Goal: Information Seeking & Learning: Check status

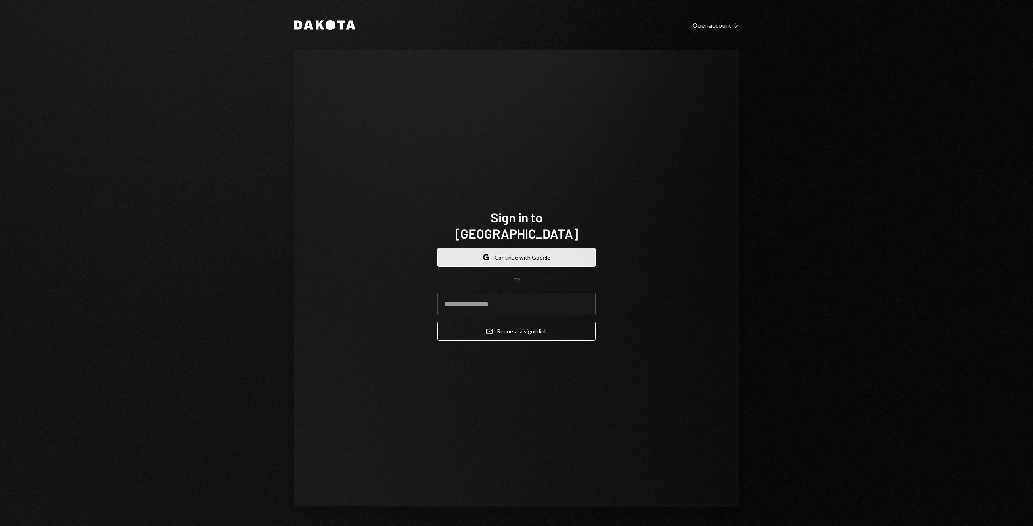
click at [509, 250] on button "Google Continue with Google" at bounding box center [516, 257] width 158 height 19
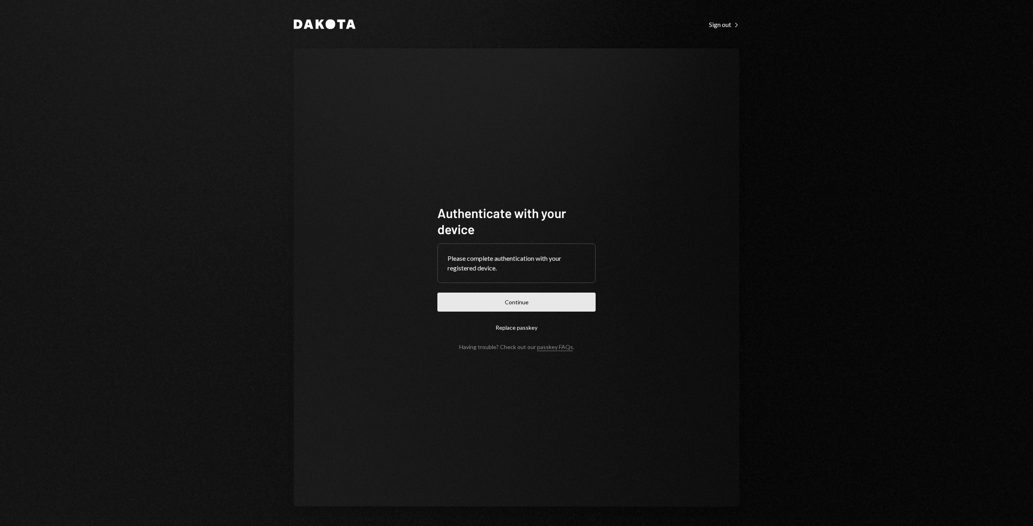
click at [514, 300] on button "Continue" at bounding box center [516, 302] width 158 height 19
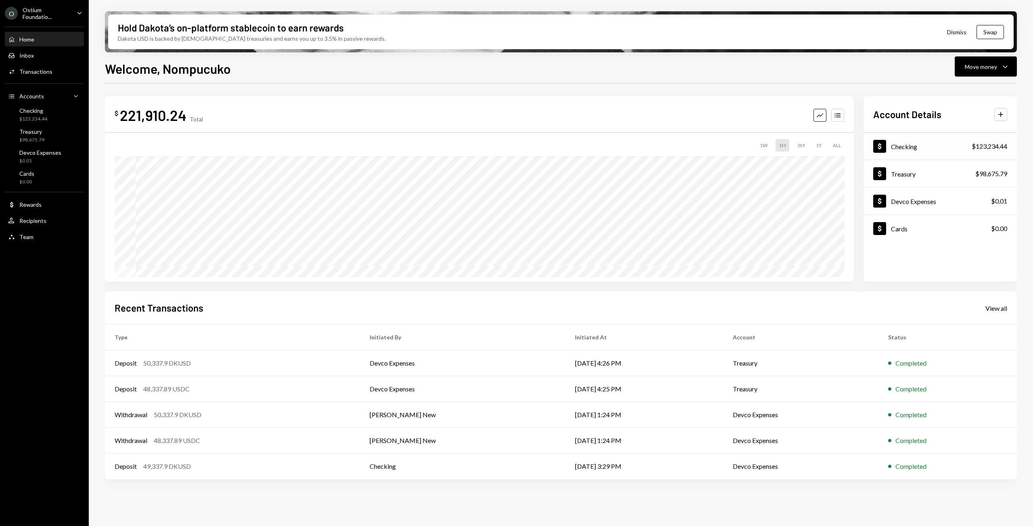
click at [918, 144] on div "Dollar Checking $123,234.44" at bounding box center [939, 147] width 153 height 26
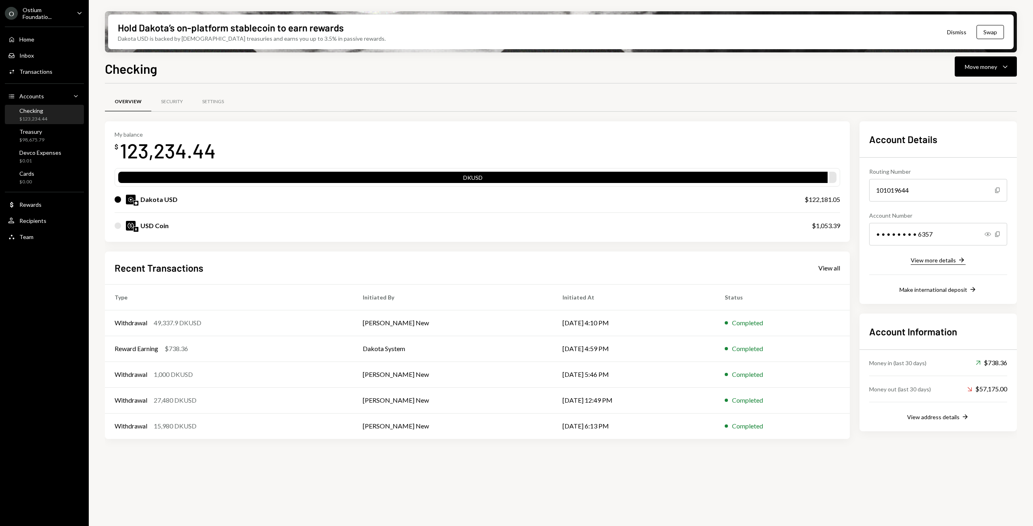
click at [933, 259] on div "View more details" at bounding box center [932, 260] width 45 height 7
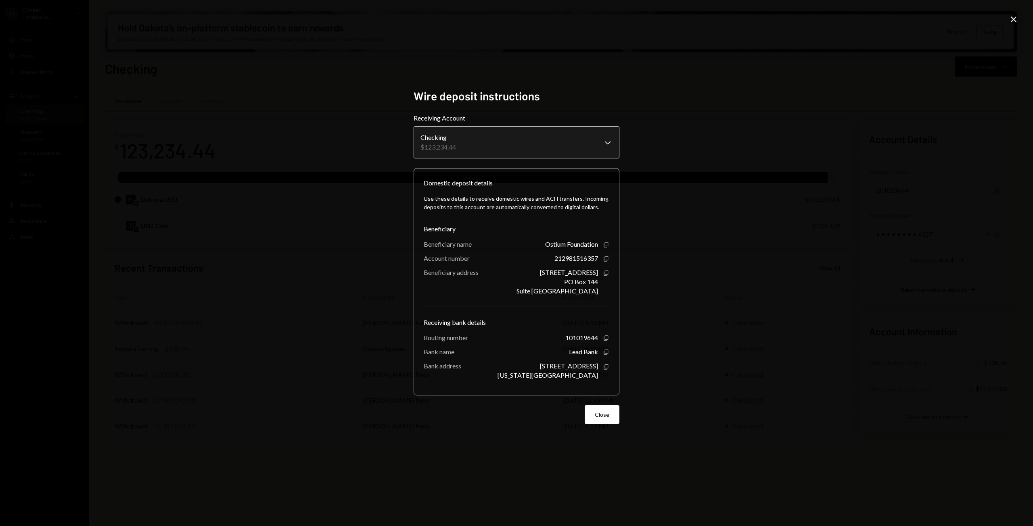
click at [607, 140] on body "O Ostium Foundatio... Caret Down Home Home Inbox Inbox Activities Transactions …" at bounding box center [516, 263] width 1033 height 526
click at [593, 142] on body "O Ostium Foundatio... Caret Down Home Home Inbox Inbox Activities Transactions …" at bounding box center [516, 263] width 1033 height 526
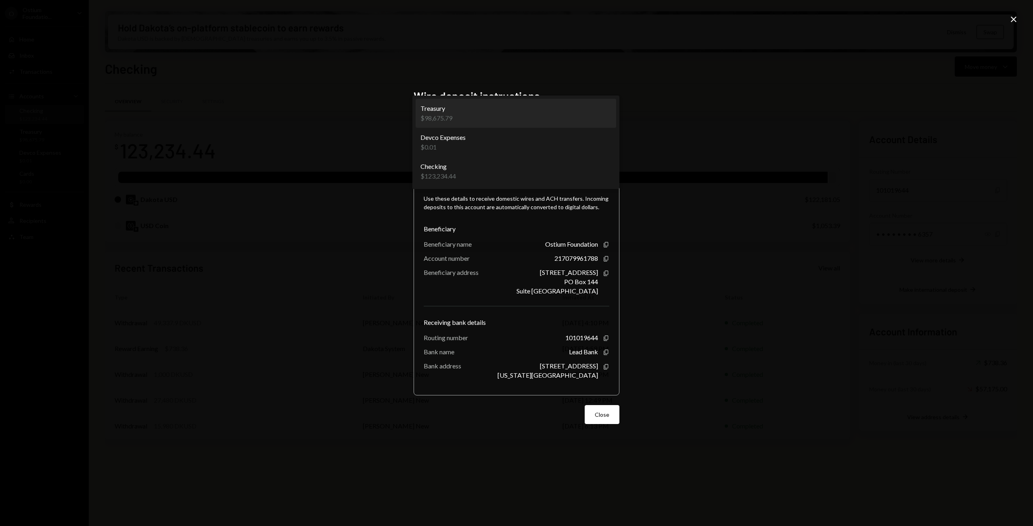
select select "**********"
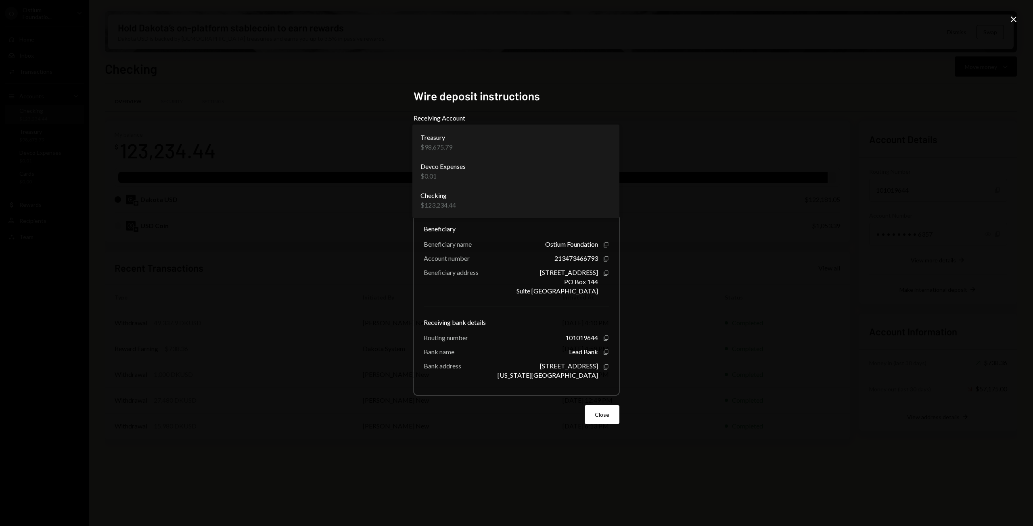
click at [582, 155] on body "O Ostium Foundatio... Caret Down Home Home Inbox Inbox Activities Transactions …" at bounding box center [516, 263] width 1033 height 526
click at [1017, 19] on icon "Close" at bounding box center [1013, 20] width 10 height 10
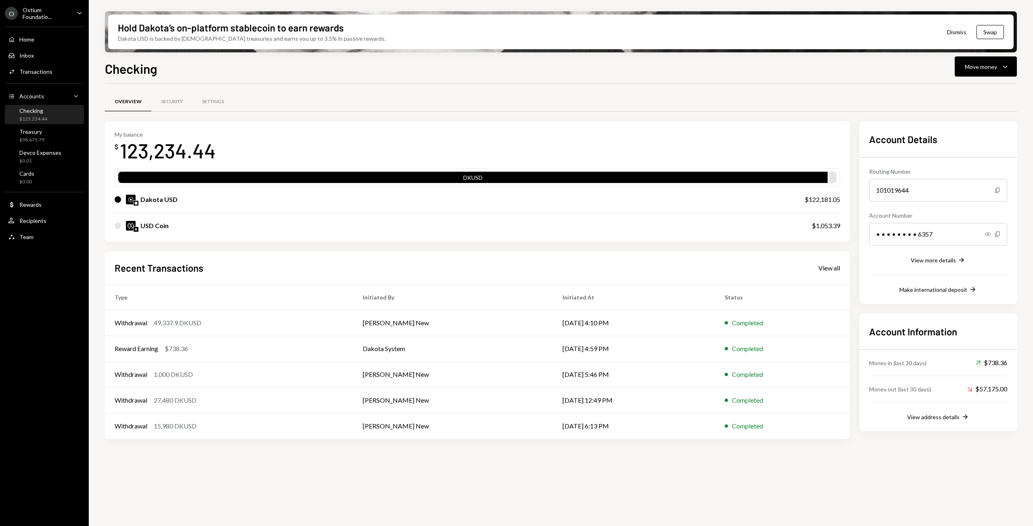
click at [918, 256] on div "View more details Right Arrow" at bounding box center [938, 260] width 138 height 10
click at [920, 261] on div "View more details" at bounding box center [932, 260] width 45 height 7
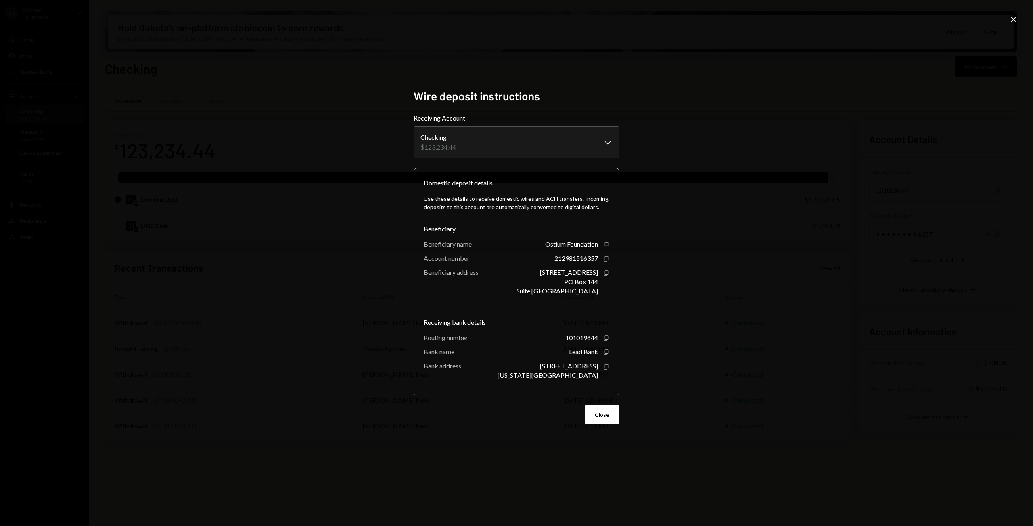
click at [1010, 22] on icon "Close" at bounding box center [1013, 20] width 10 height 10
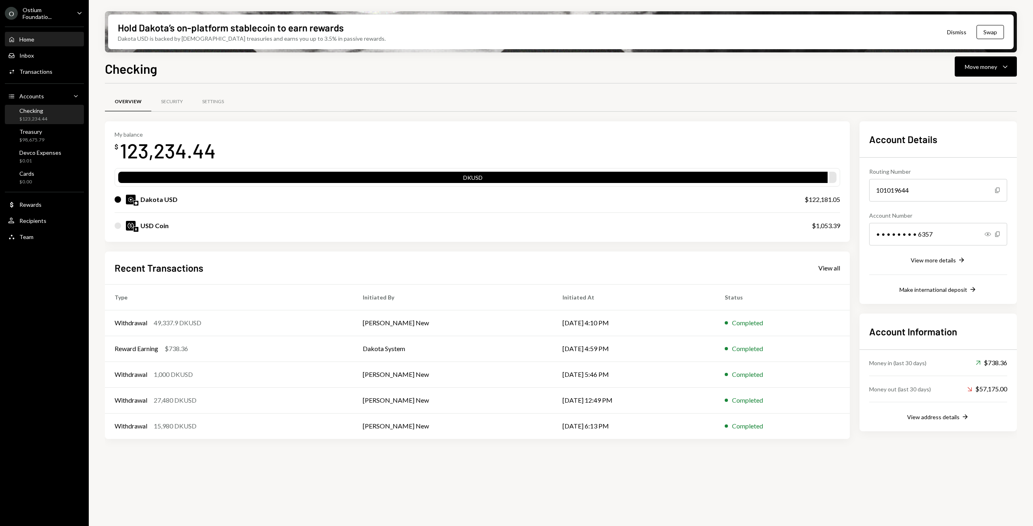
click at [33, 40] on div "Home" at bounding box center [26, 39] width 15 height 7
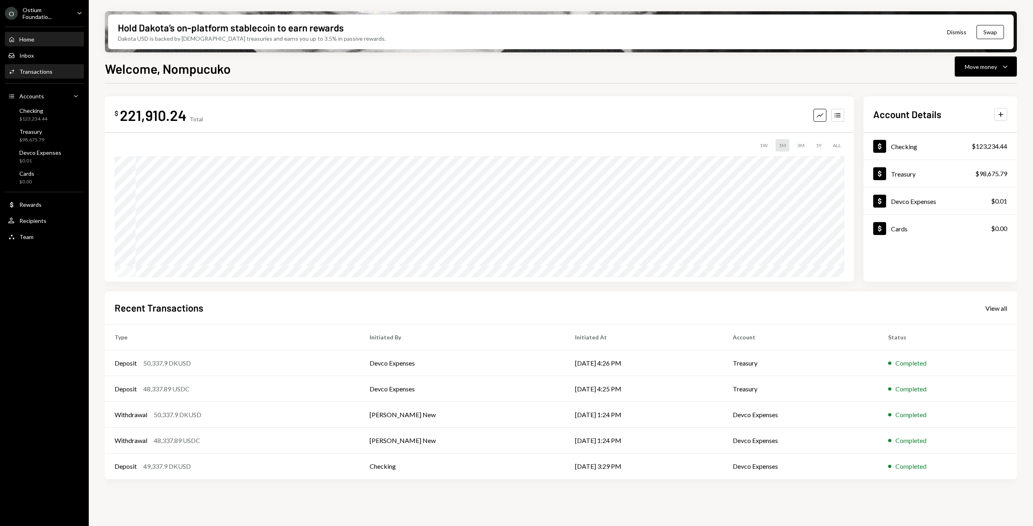
click at [36, 76] on div "Activities Transactions" at bounding box center [44, 72] width 73 height 14
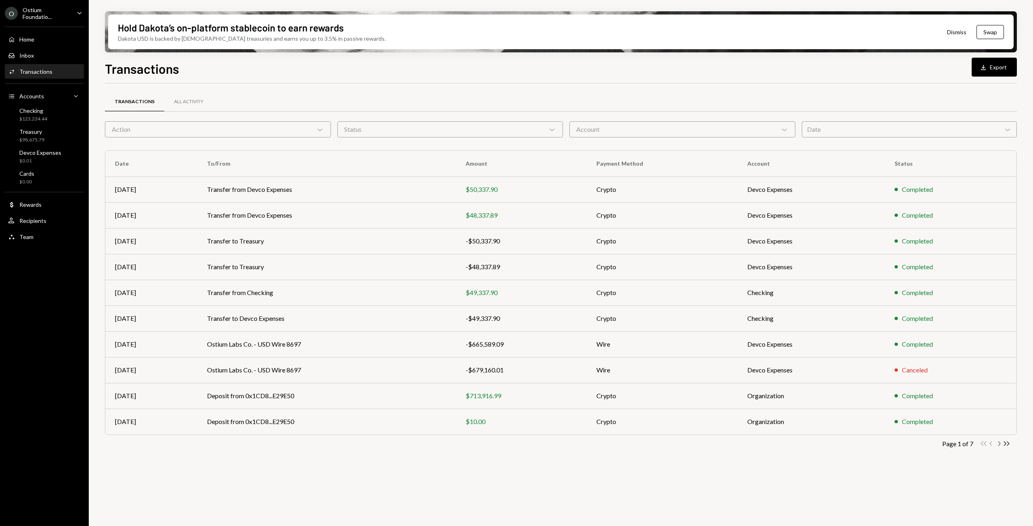
click at [1000, 443] on icon "Chevron Right" at bounding box center [999, 444] width 8 height 8
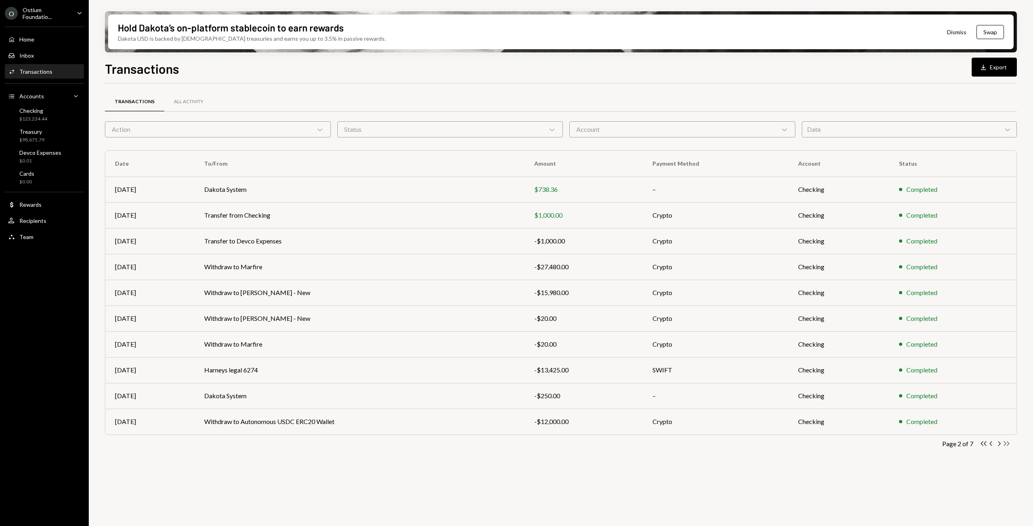
click at [1004, 445] on icon "Double Arrow Right" at bounding box center [1006, 444] width 8 height 8
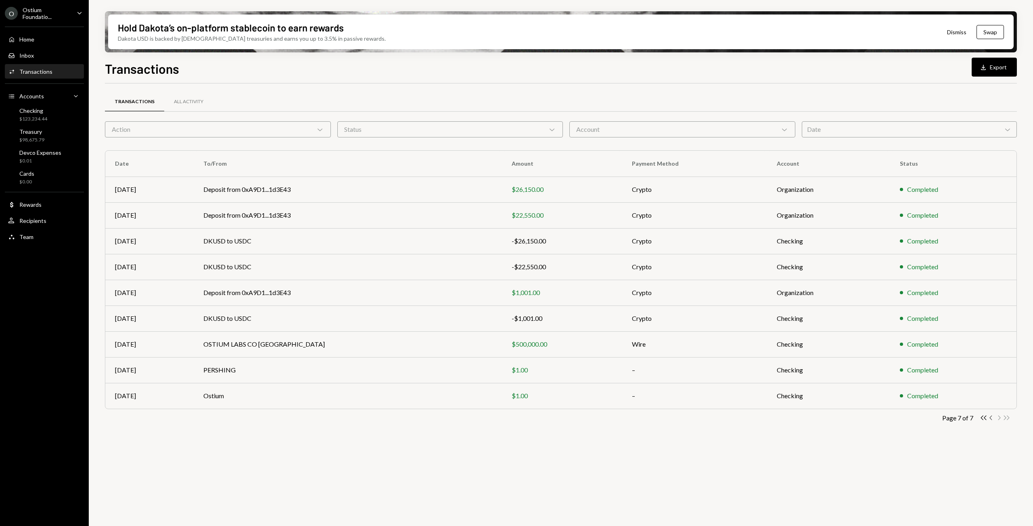
click at [991, 419] on icon "Chevron Left" at bounding box center [991, 418] width 8 height 8
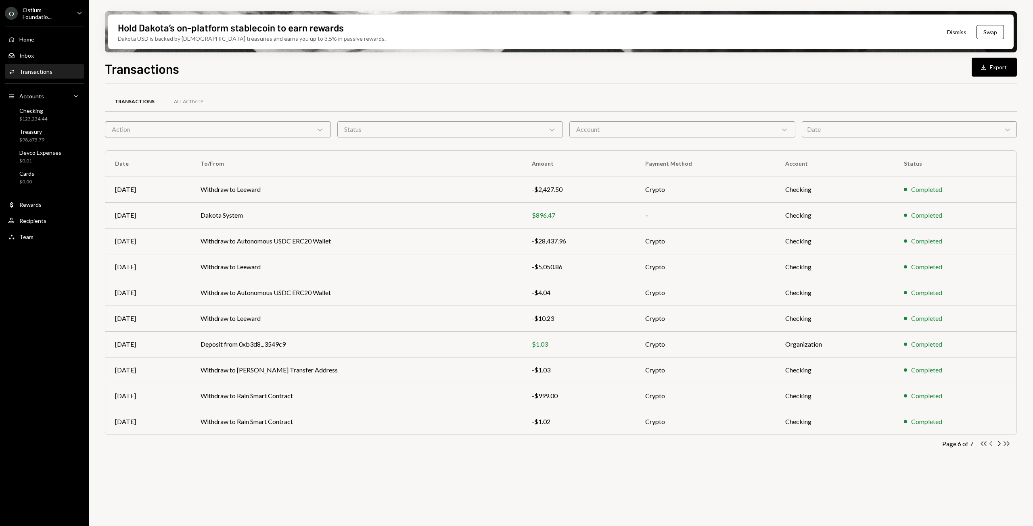
click at [992, 444] on icon "Chevron Left" at bounding box center [991, 444] width 8 height 8
click at [991, 445] on icon "Chevron Left" at bounding box center [991, 444] width 8 height 8
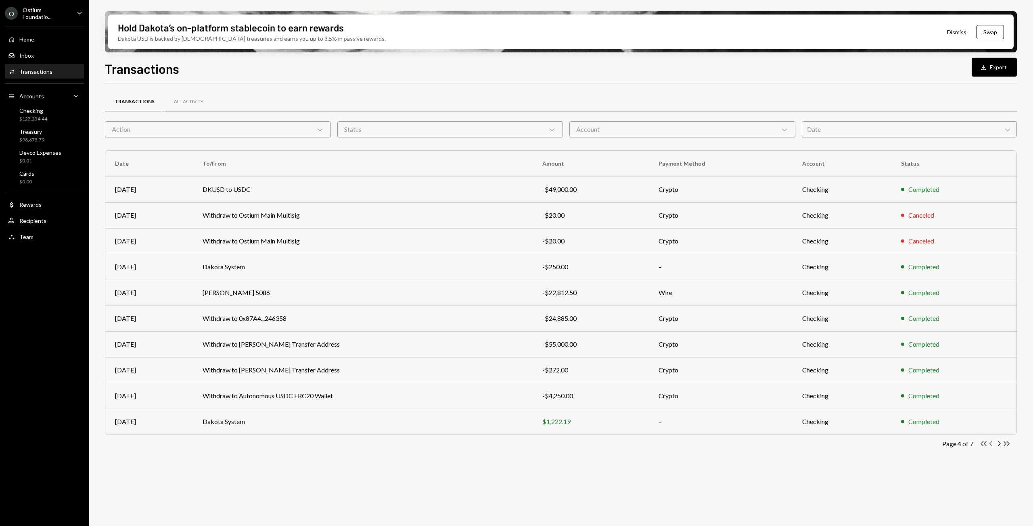
click at [991, 446] on icon "button" at bounding box center [990, 444] width 2 height 4
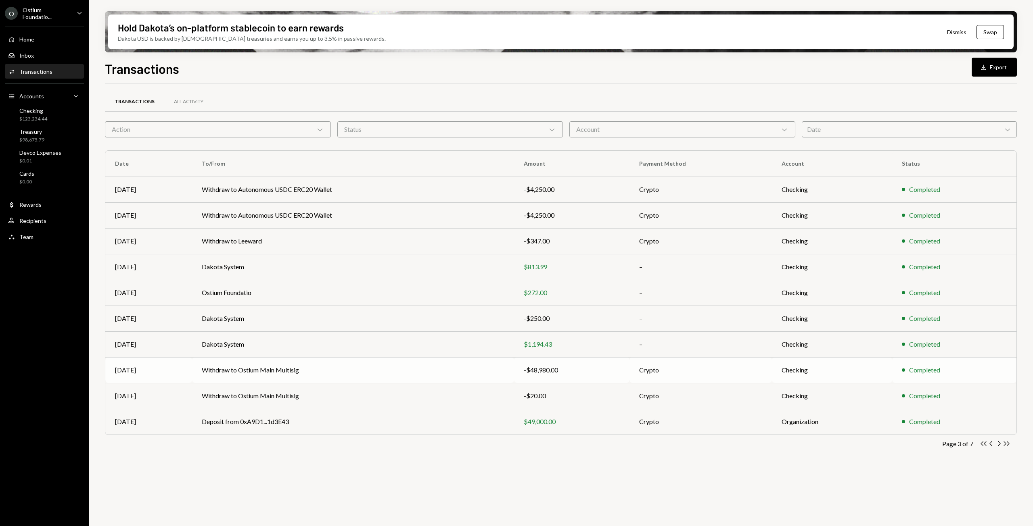
click at [538, 372] on div "-$48,980.00" at bounding box center [572, 370] width 96 height 10
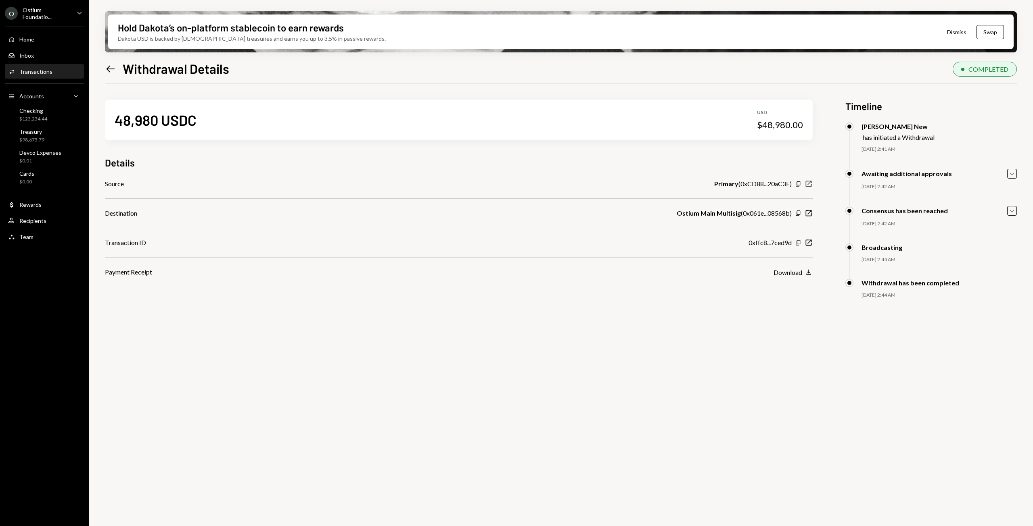
click at [809, 183] on icon "button" at bounding box center [809, 184] width 6 height 6
click at [797, 185] on icon "button" at bounding box center [797, 183] width 4 height 5
click at [806, 182] on icon "New Window" at bounding box center [808, 184] width 8 height 8
click at [808, 242] on icon "New Window" at bounding box center [808, 243] width 8 height 8
click at [807, 271] on icon "Download" at bounding box center [808, 272] width 8 height 8
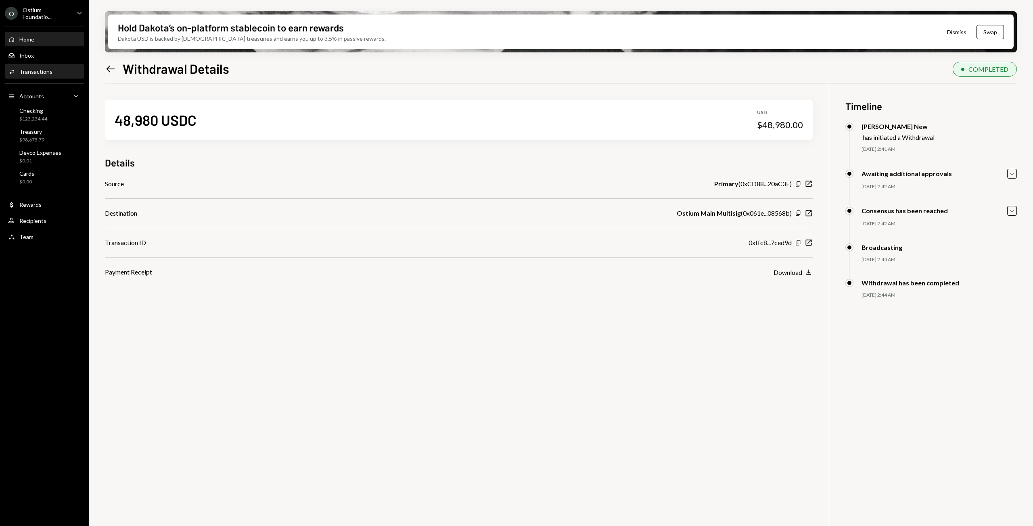
click at [38, 43] on div "Home Home" at bounding box center [44, 39] width 73 height 7
